Goal: Transaction & Acquisition: Book appointment/travel/reservation

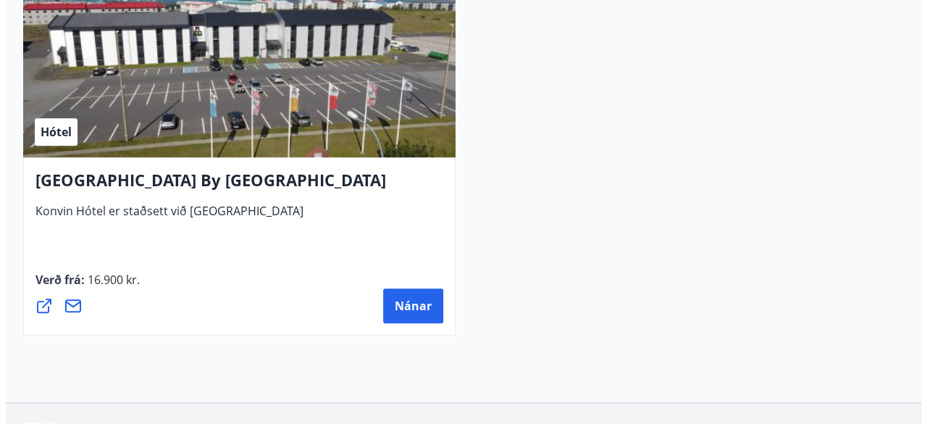
scroll to position [6068, 0]
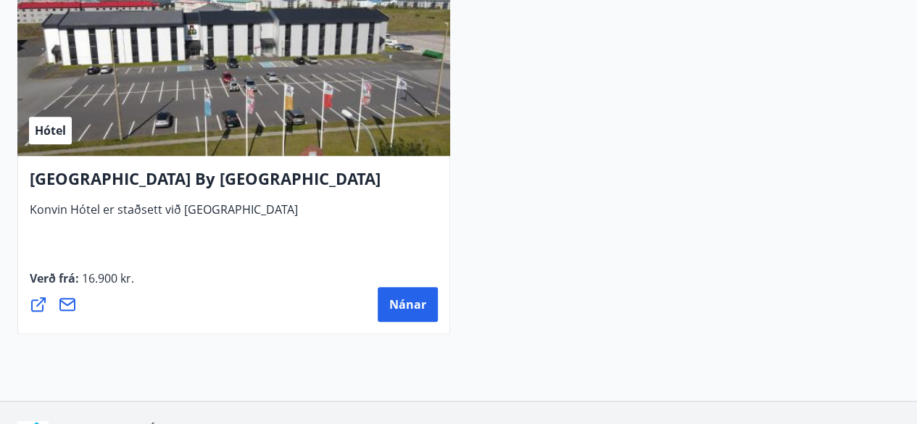
click at [223, 117] on div "Hótel" at bounding box center [233, 64] width 433 height 183
click at [412, 297] on span "Nánar" at bounding box center [407, 304] width 37 height 16
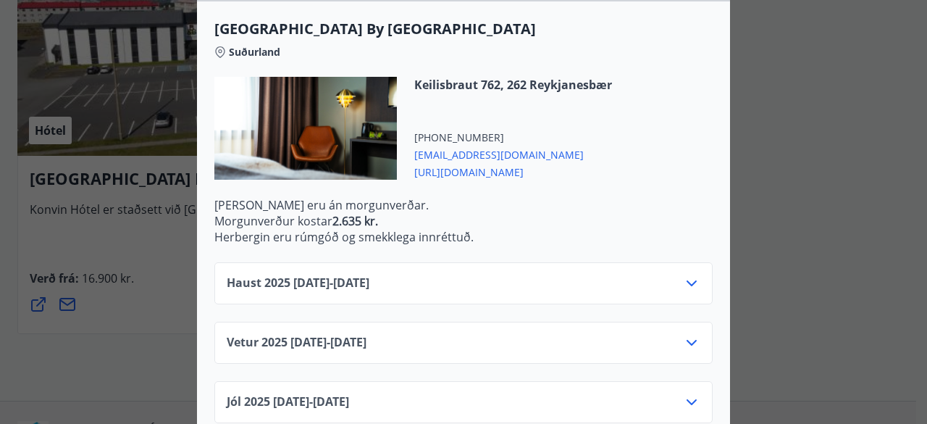
scroll to position [404, 0]
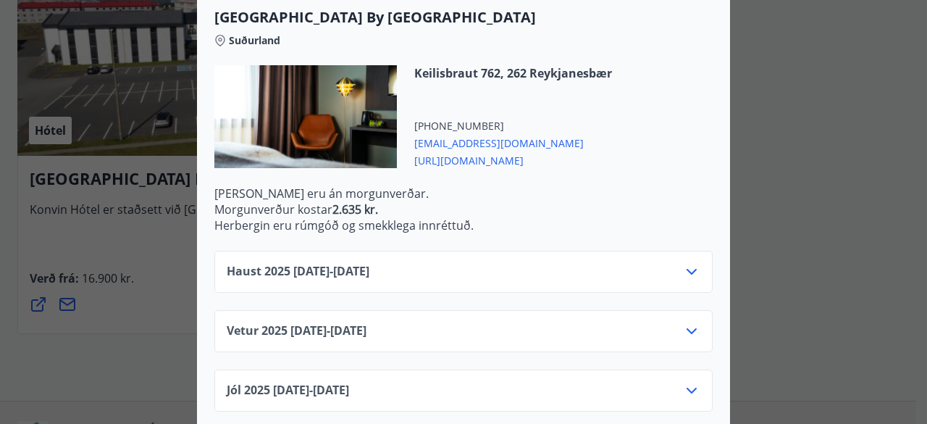
click at [457, 269] on div "Haust [PHONE_NUMBER][DATE] - [DATE]" at bounding box center [464, 277] width 474 height 29
click at [683, 274] on icon at bounding box center [691, 271] width 17 height 17
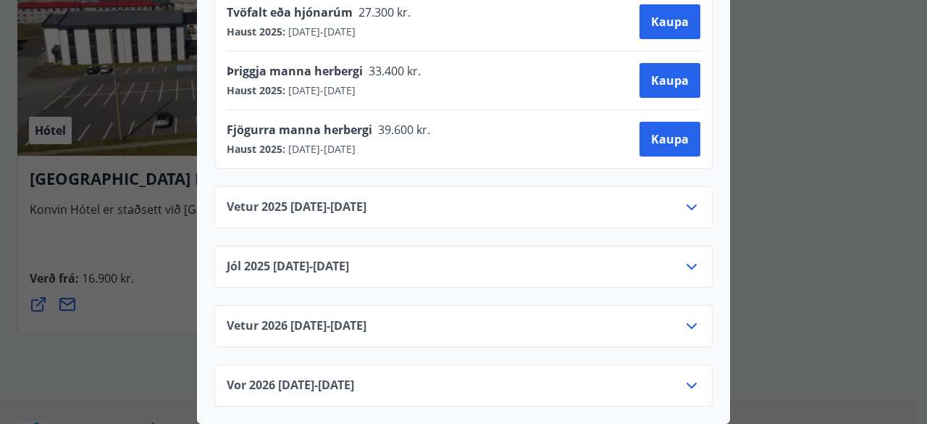
scroll to position [770, 0]
click at [688, 199] on icon at bounding box center [691, 207] width 17 height 17
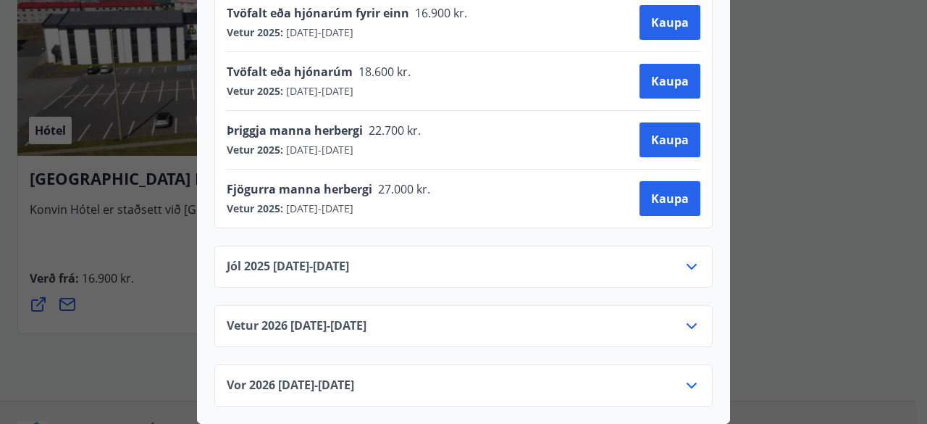
click at [685, 263] on icon at bounding box center [691, 266] width 17 height 17
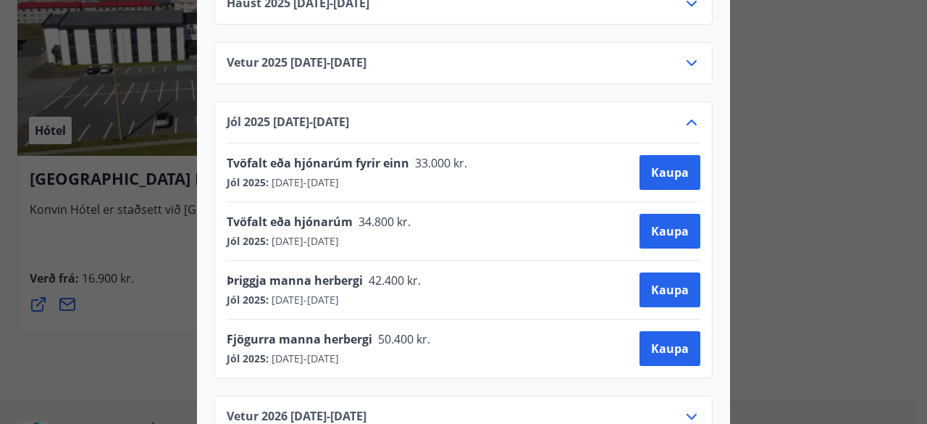
scroll to position [679, 0]
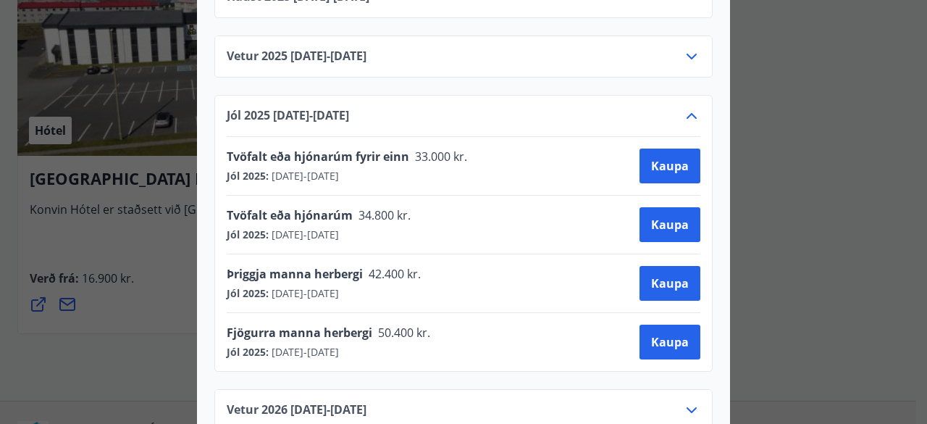
click at [683, 57] on icon at bounding box center [691, 56] width 17 height 17
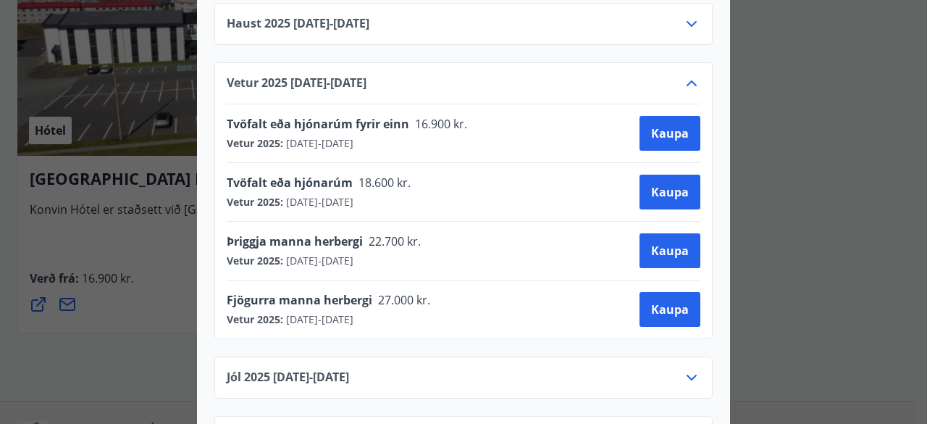
scroll to position [0, 0]
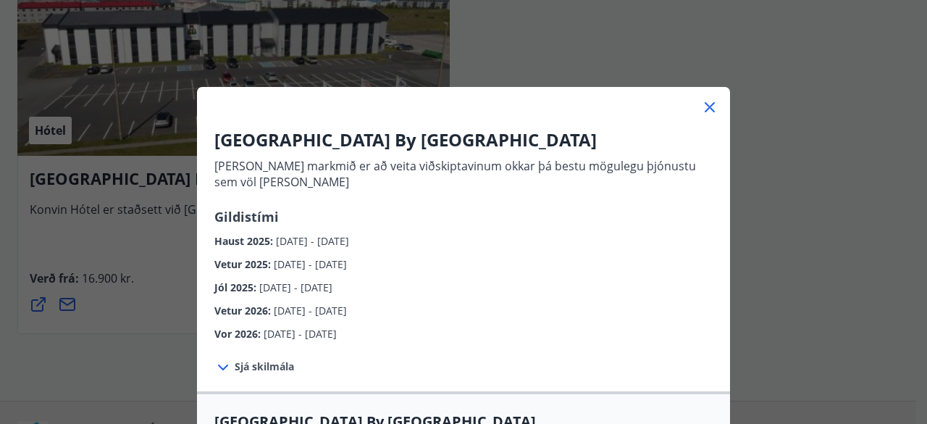
click at [758, 69] on div "[GEOGRAPHIC_DATA] By [GEOGRAPHIC_DATA] [PERSON_NAME] markmið er að veita viðski…" at bounding box center [463, 212] width 927 height 424
